Goal: Obtain resource: Download file/media

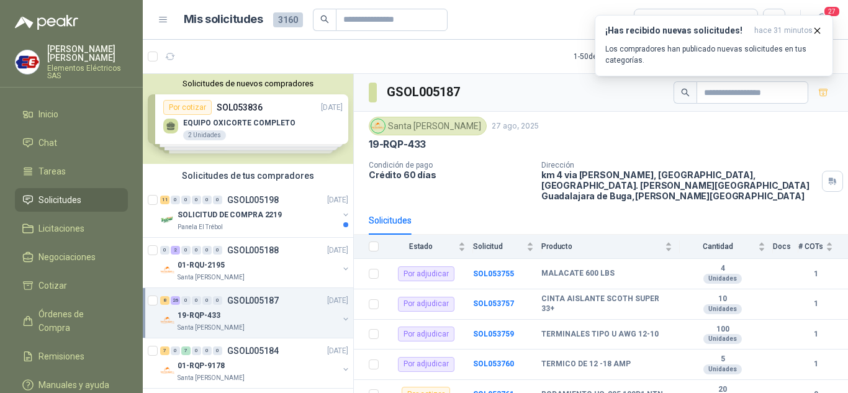
scroll to position [62, 0]
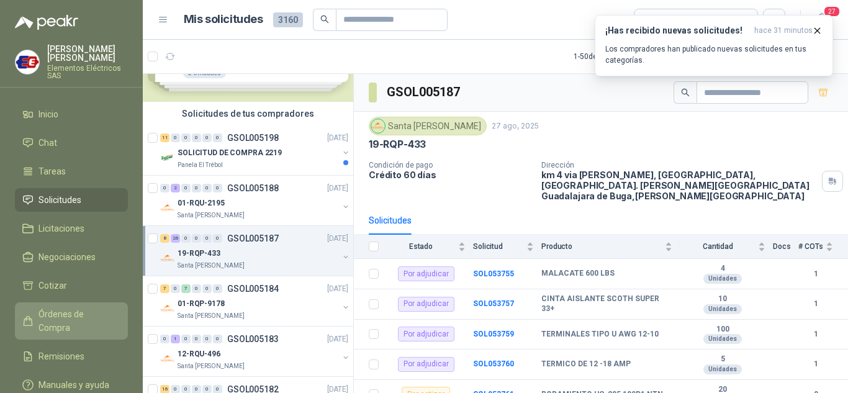
click at [58, 312] on span "Órdenes de Compra" at bounding box center [77, 320] width 78 height 27
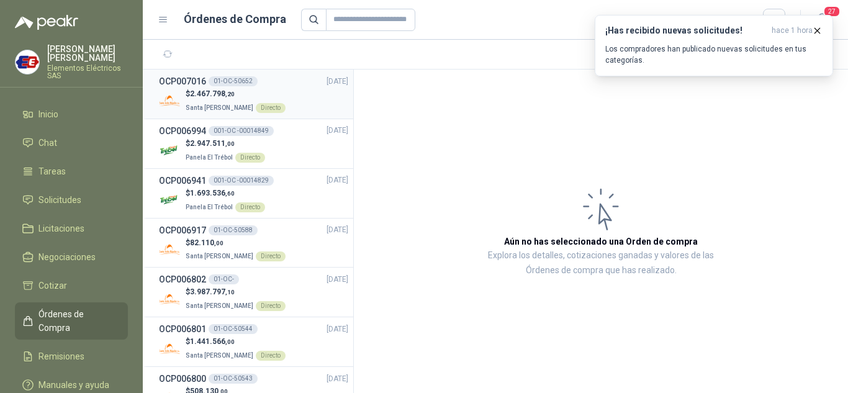
click at [211, 91] on span "2.467.798 ,20" at bounding box center [212, 93] width 45 height 9
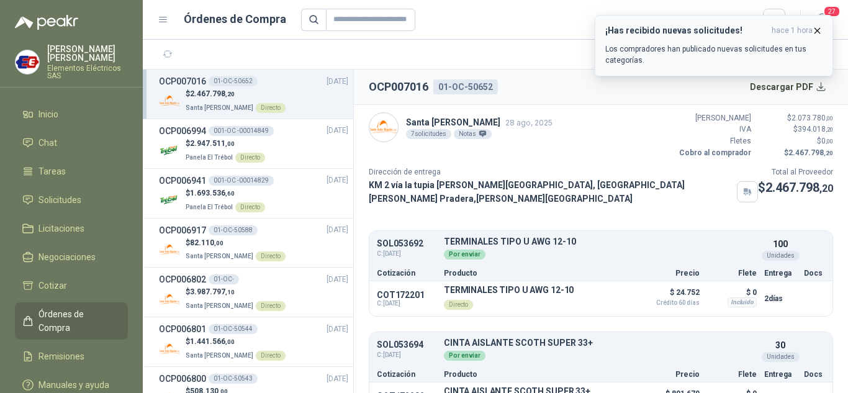
click at [815, 27] on icon "button" at bounding box center [817, 30] width 11 height 11
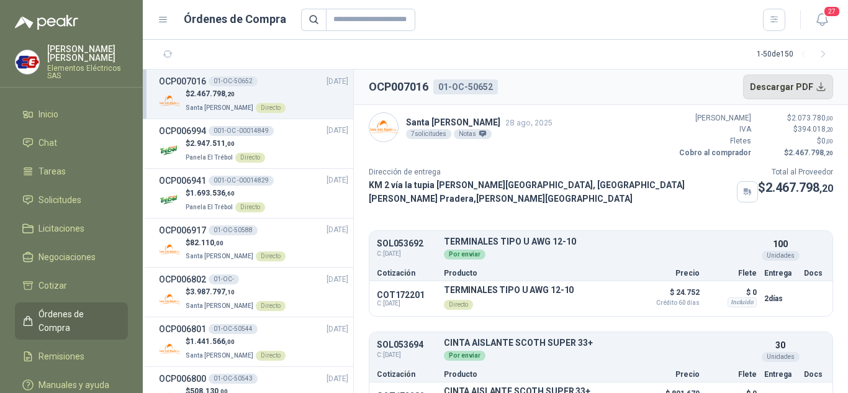
click at [775, 86] on button "Descargar PDF" at bounding box center [788, 86] width 91 height 25
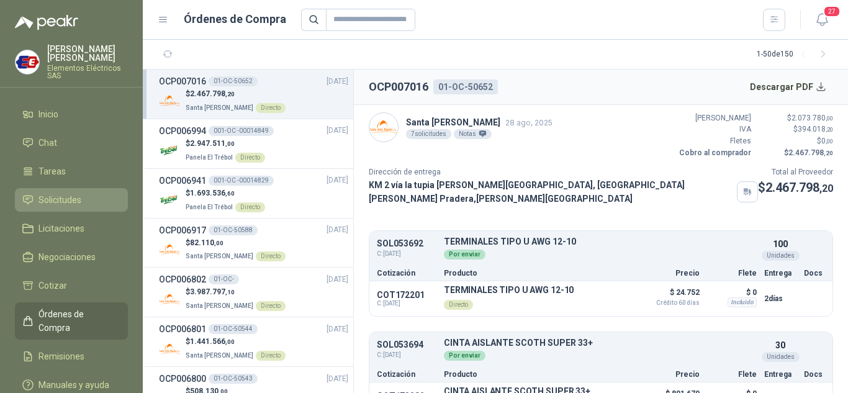
click at [65, 199] on span "Solicitudes" at bounding box center [59, 200] width 43 height 14
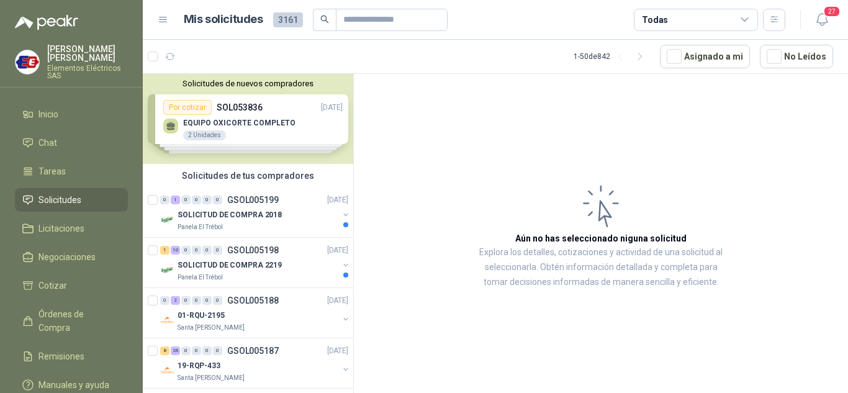
click at [60, 201] on span "Solicitudes" at bounding box center [59, 200] width 43 height 14
